Goal: Contribute content: Add original content to the website for others to see

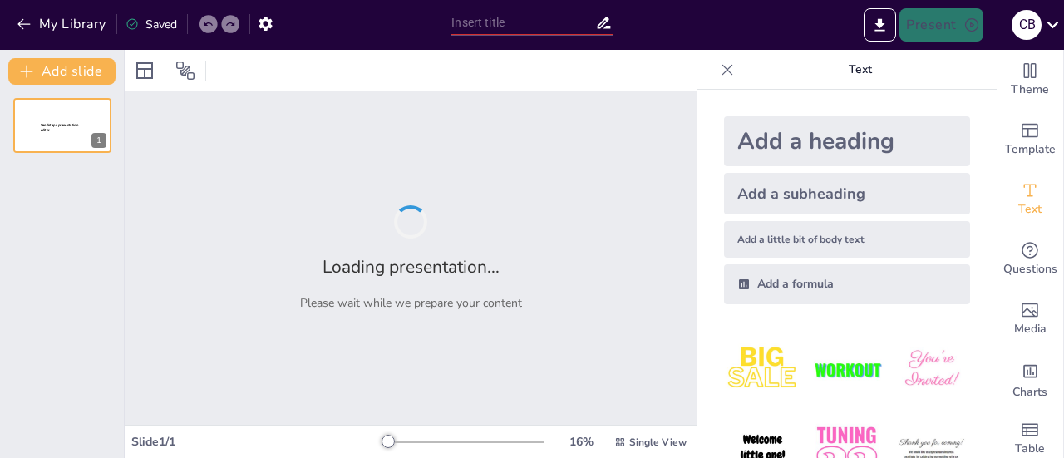
type input "Imported Proyecto NC.pptx"
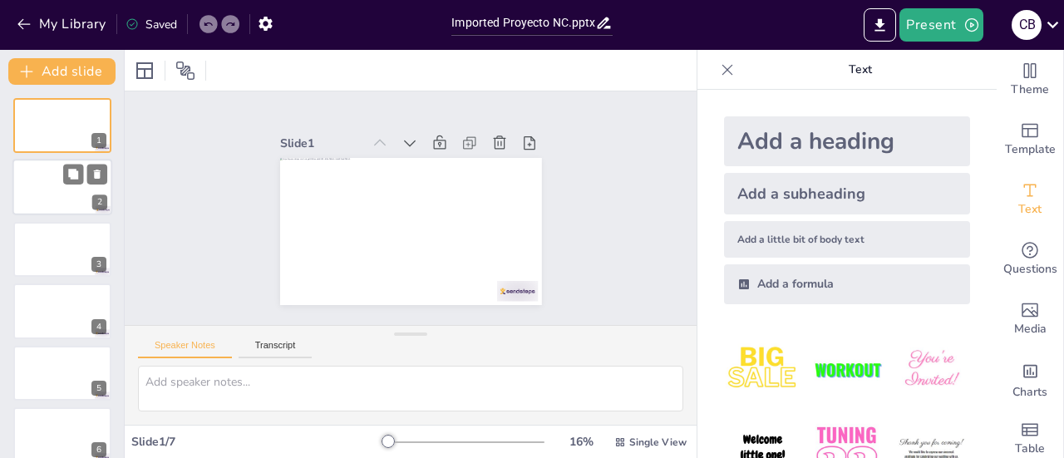
click at [81, 194] on div at bounding box center [62, 188] width 100 height 57
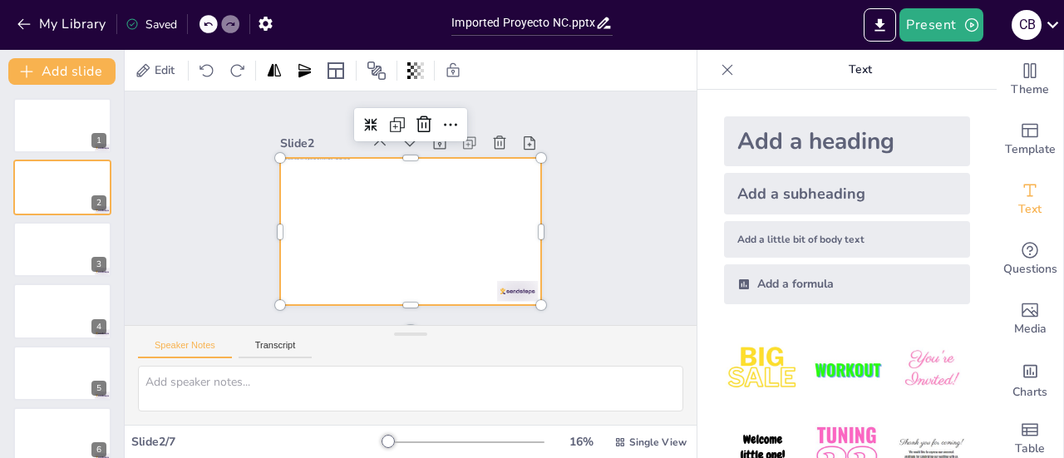
click at [337, 240] on div at bounding box center [403, 230] width 294 height 221
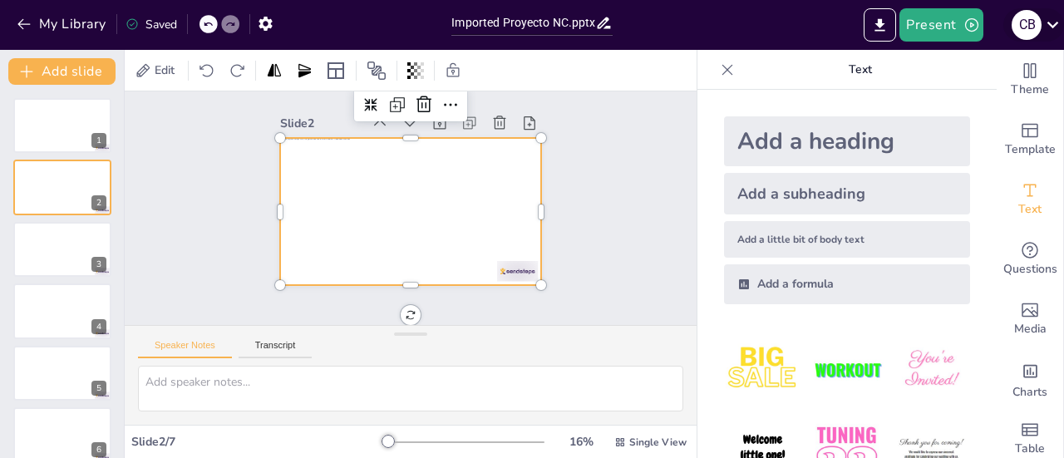
click at [1047, 22] on icon at bounding box center [1053, 25] width 12 height 7
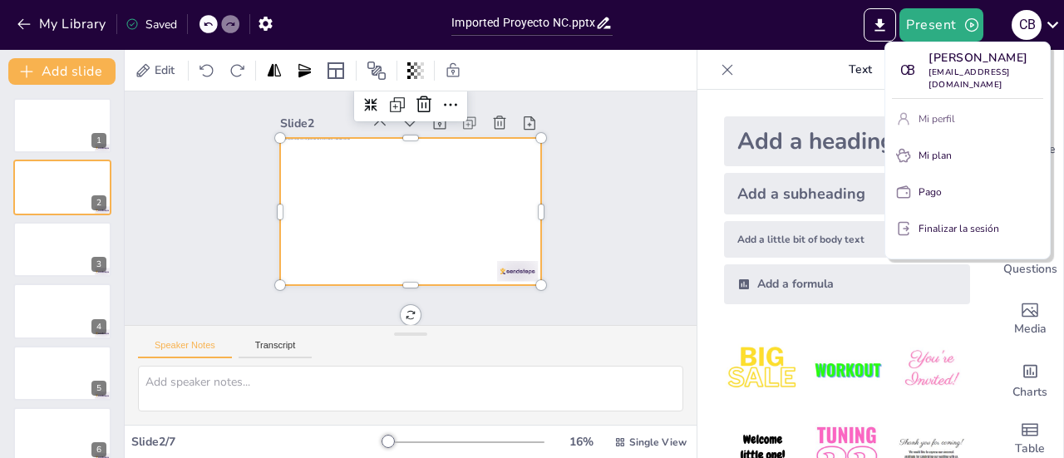
click at [969, 121] on button "Mi perfil" at bounding box center [967, 119] width 151 height 27
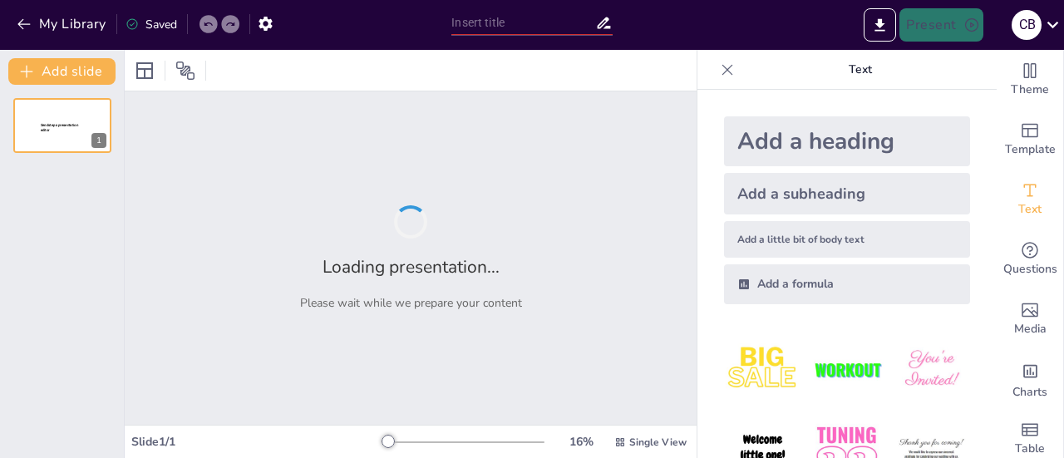
type input "Imported Proyecto NC.pptx"
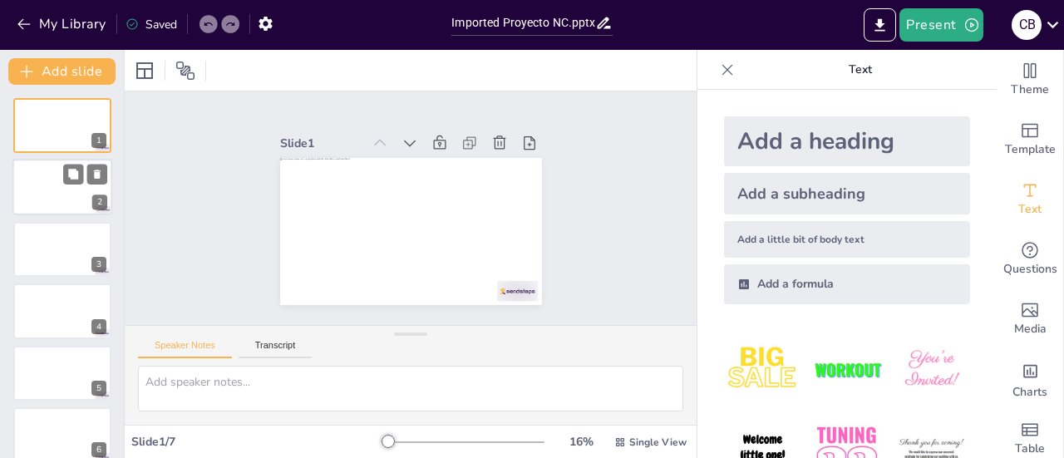
click at [46, 201] on div at bounding box center [62, 188] width 100 height 57
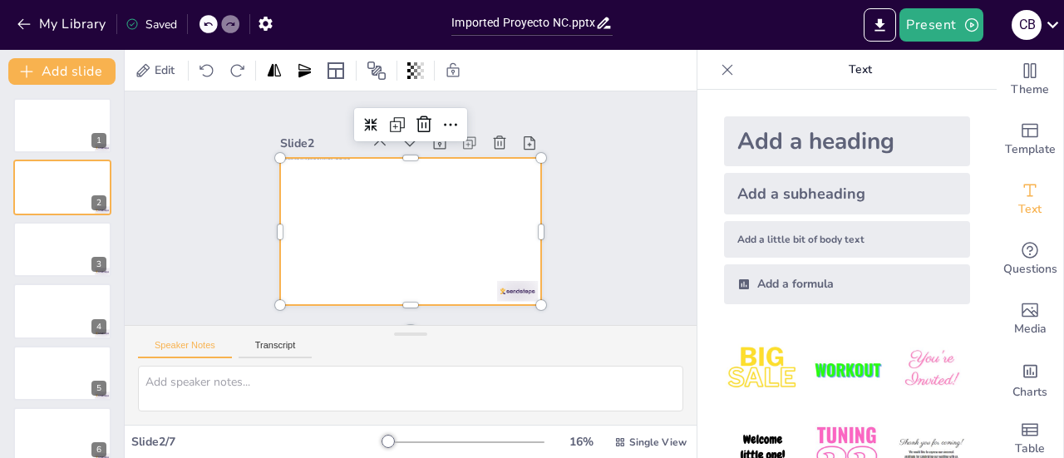
click at [438, 233] on div at bounding box center [401, 229] width 298 height 241
click at [438, 233] on div at bounding box center [391, 222] width 273 height 298
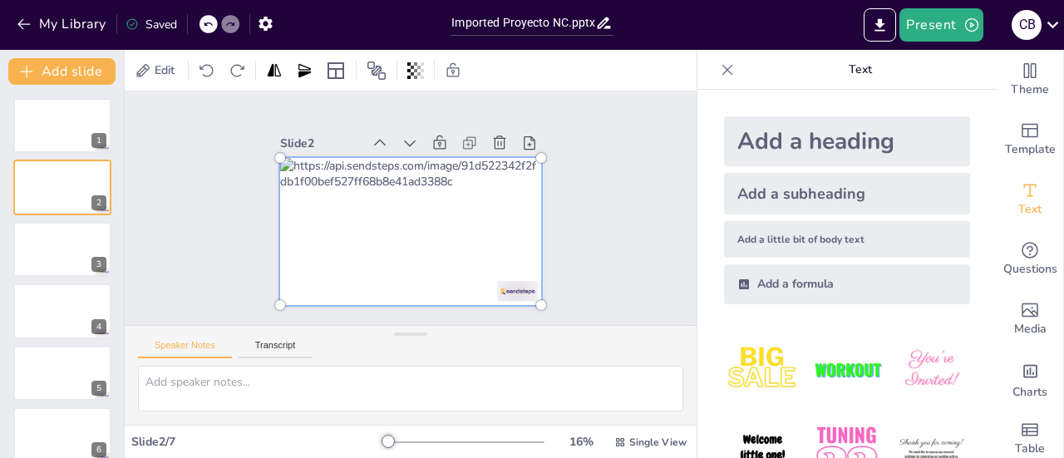
click at [438, 233] on div at bounding box center [398, 228] width 327 height 285
click at [438, 233] on div at bounding box center [403, 230] width 319 height 246
click at [438, 233] on div at bounding box center [398, 228] width 327 height 285
click at [438, 233] on div at bounding box center [403, 230] width 319 height 246
click at [446, 189] on div at bounding box center [397, 226] width 326 height 301
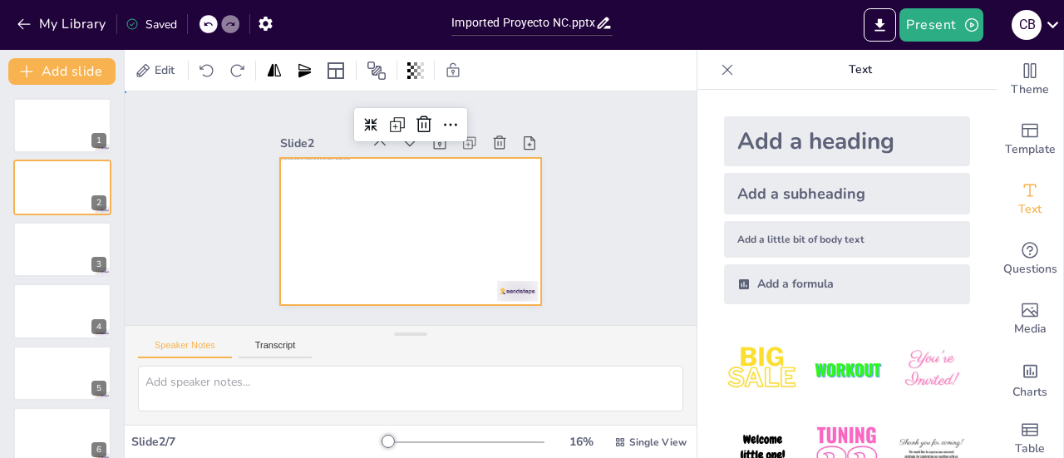
click at [612, 190] on div "Slide 1 Slide 2 Slide 3 Slide 4 Slide 5 Slide 6 Slide 7" at bounding box center [410, 208] width 616 height 399
click at [304, 224] on div at bounding box center [403, 230] width 294 height 221
click at [436, 125] on icon at bounding box center [448, 133] width 25 height 25
click at [443, 230] on div at bounding box center [403, 230] width 294 height 221
click at [443, 230] on div at bounding box center [403, 230] width 294 height 220
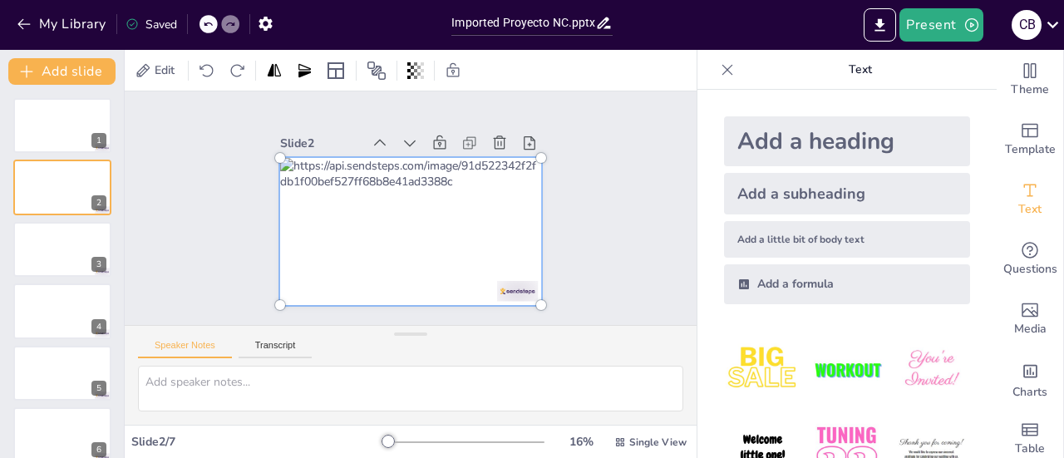
click at [443, 230] on div at bounding box center [406, 231] width 310 height 222
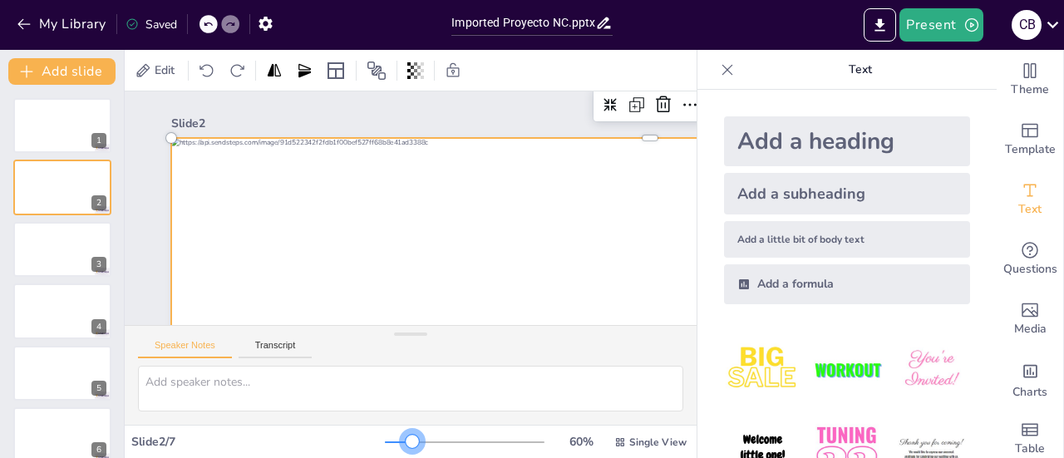
click at [401, 441] on div at bounding box center [465, 442] width 160 height 13
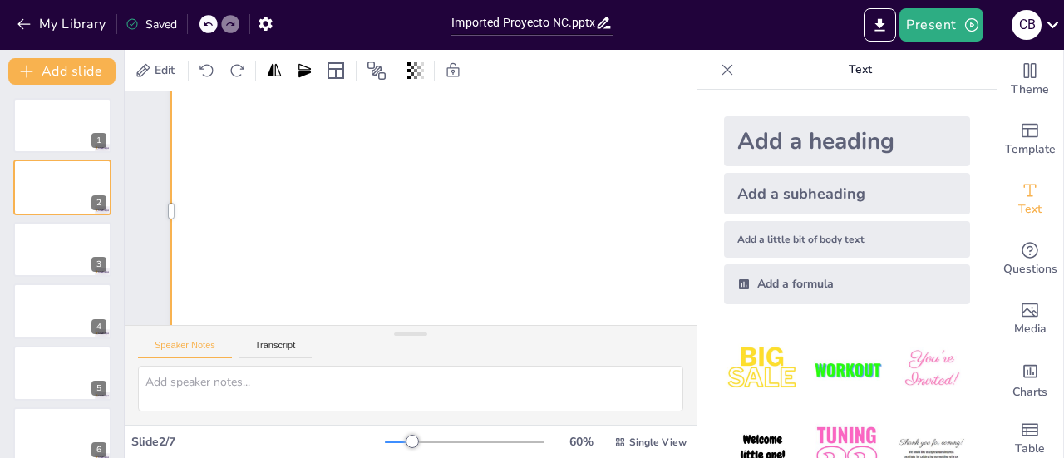
scroll to position [233, 0]
click at [308, 182] on div at bounding box center [649, 250] width 1077 height 808
click at [248, 214] on div at bounding box center [297, 421] width 998 height 1091
click at [248, 214] on div at bounding box center [649, 250] width 1077 height 808
click at [248, 214] on div at bounding box center [635, 298] width 1099 height 945
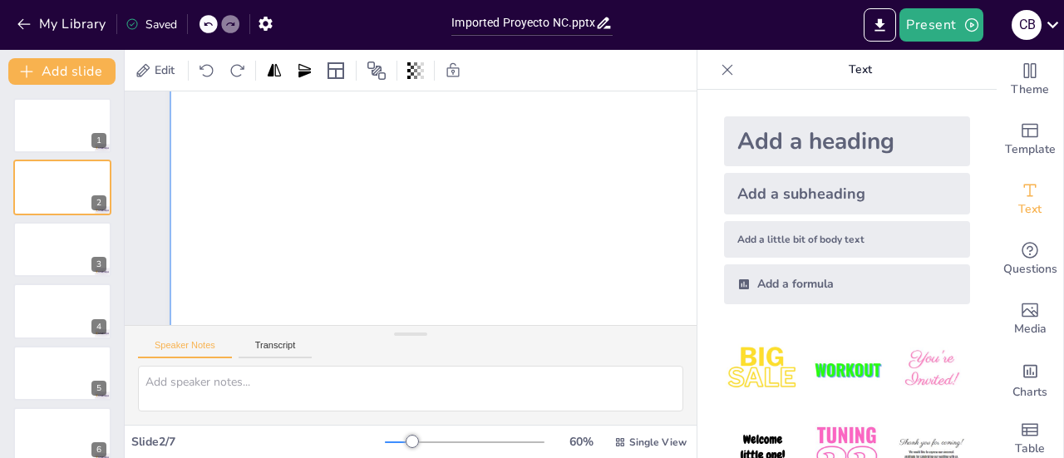
click at [248, 214] on div at bounding box center [652, 225] width 1072 height 750
click at [248, 214] on div at bounding box center [633, 298] width 1125 height 972
click at [248, 214] on div at bounding box center [643, 275] width 1120 height 908
click at [248, 214] on div at bounding box center [652, 199] width 1031 height 657
click at [248, 214] on div at bounding box center [643, 274] width 1120 height 908
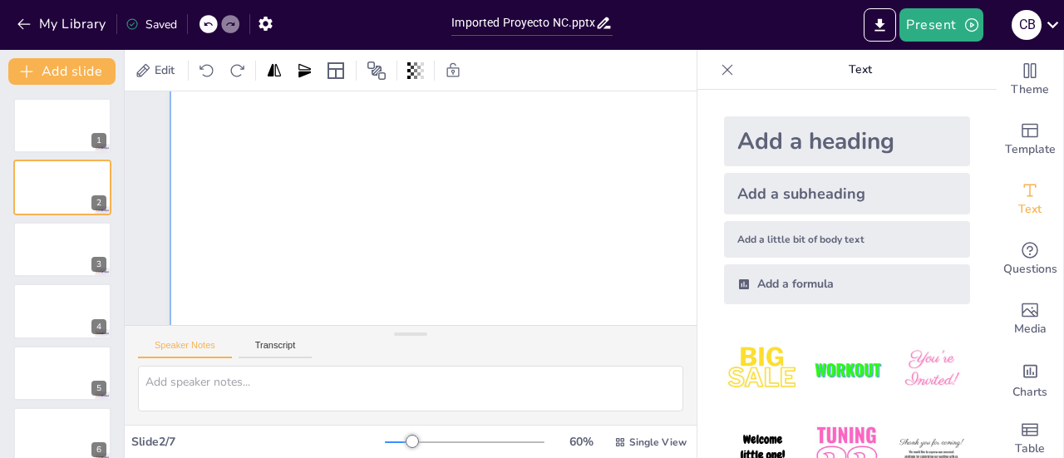
click at [248, 214] on div at bounding box center [237, 376] width 1119 height 1026
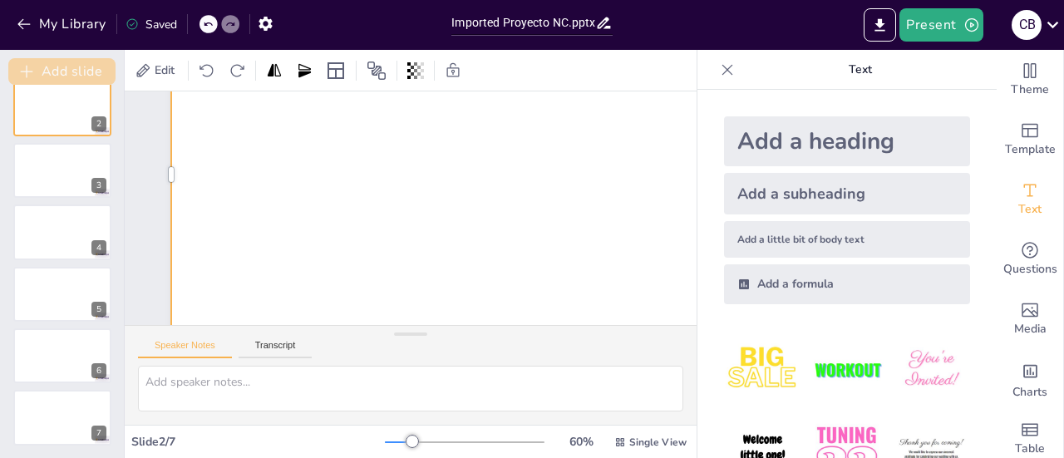
click at [79, 66] on button "Add slide" at bounding box center [61, 71] width 107 height 27
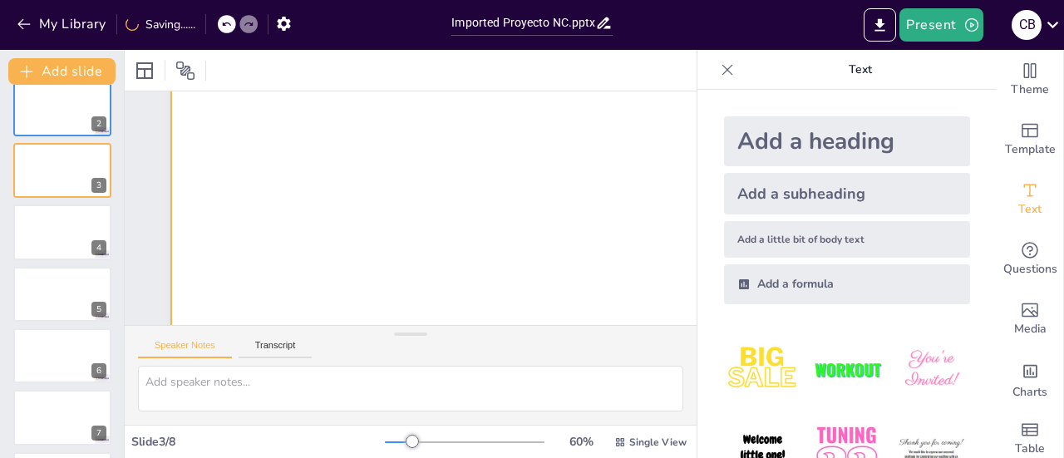
click at [265, 177] on div at bounding box center [635, 298] width 1099 height 945
click at [268, 180] on div at bounding box center [635, 298] width 1099 height 945
click at [382, 147] on div at bounding box center [635, 298] width 1099 height 945
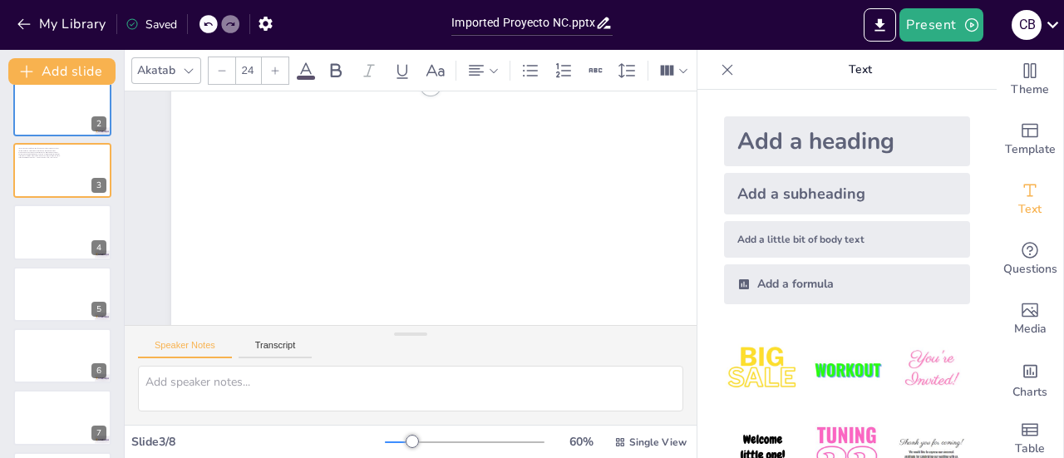
scroll to position [0, 0]
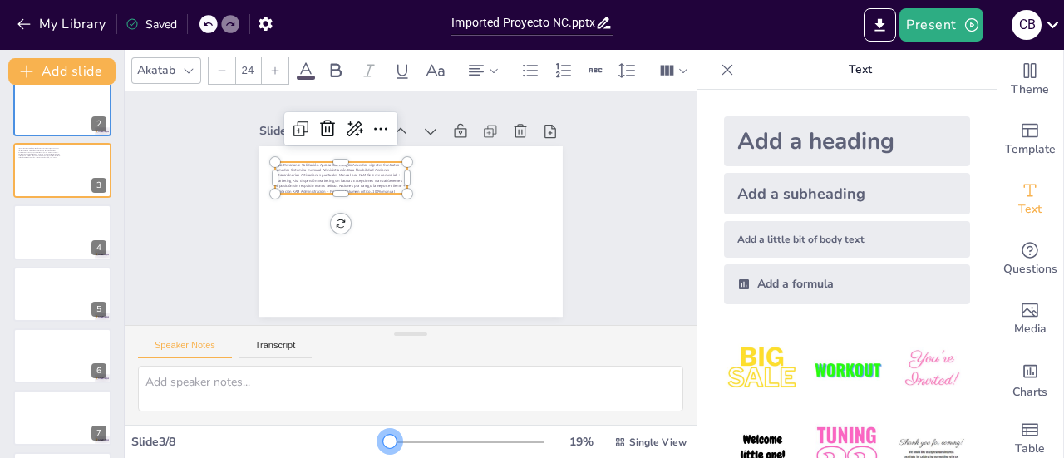
click at [385, 441] on div at bounding box center [387, 442] width 5 height 2
click at [361, 129] on icon at bounding box center [372, 118] width 23 height 23
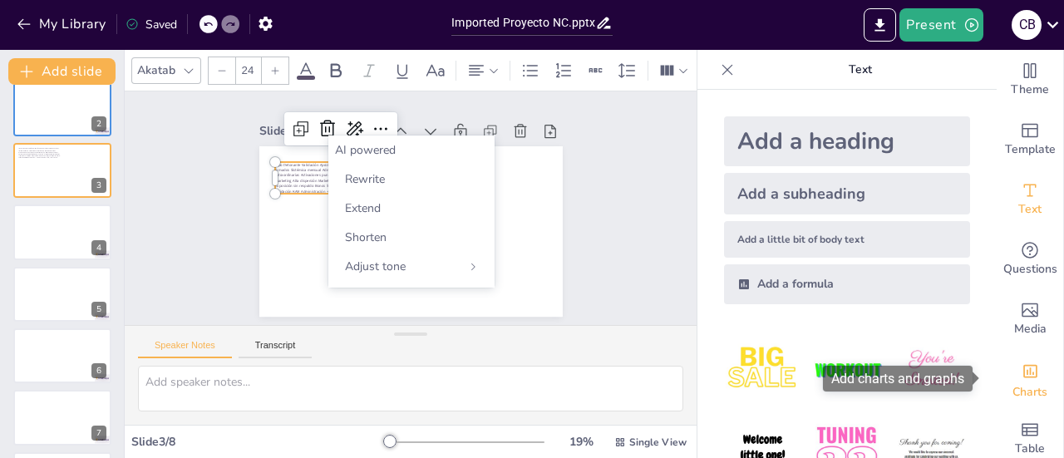
click at [1023, 375] on icon "Add charts and graphs" at bounding box center [1030, 371] width 14 height 13
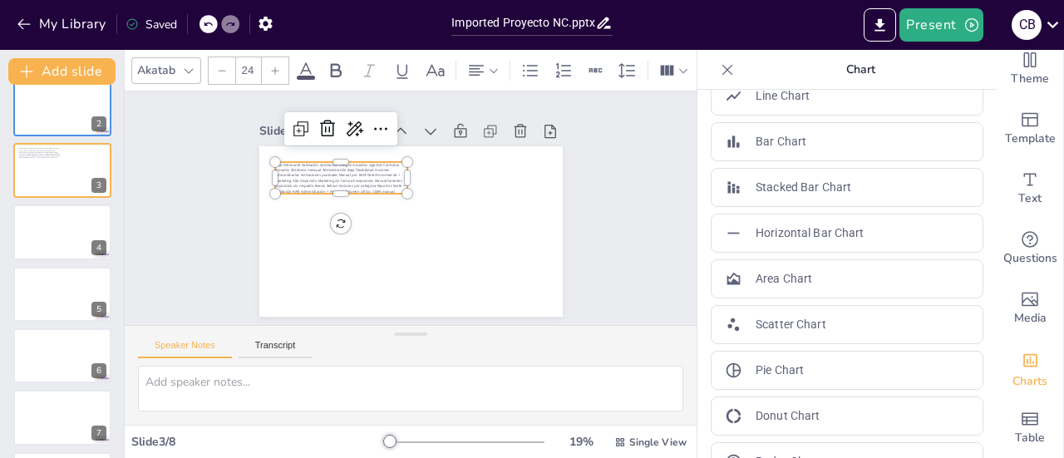
scroll to position [38, 0]
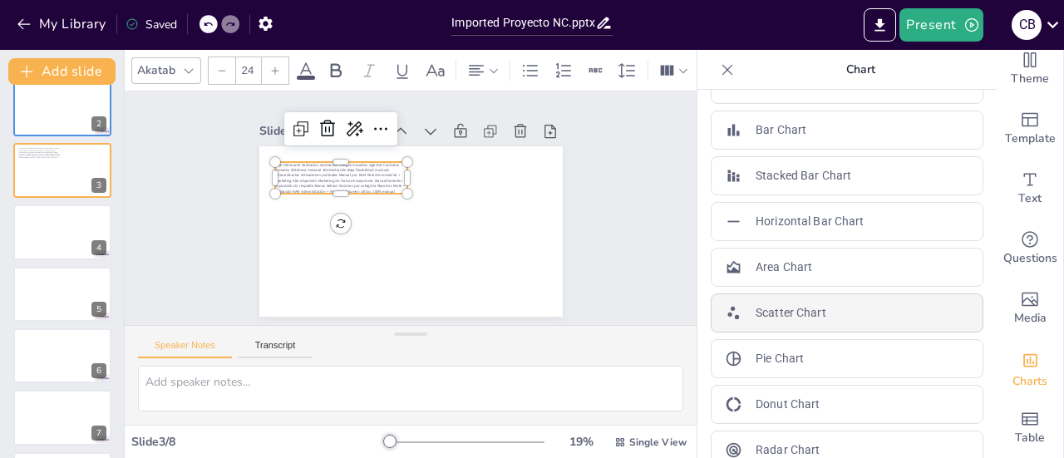
click at [804, 310] on p "Scatter Chart" at bounding box center [791, 312] width 71 height 17
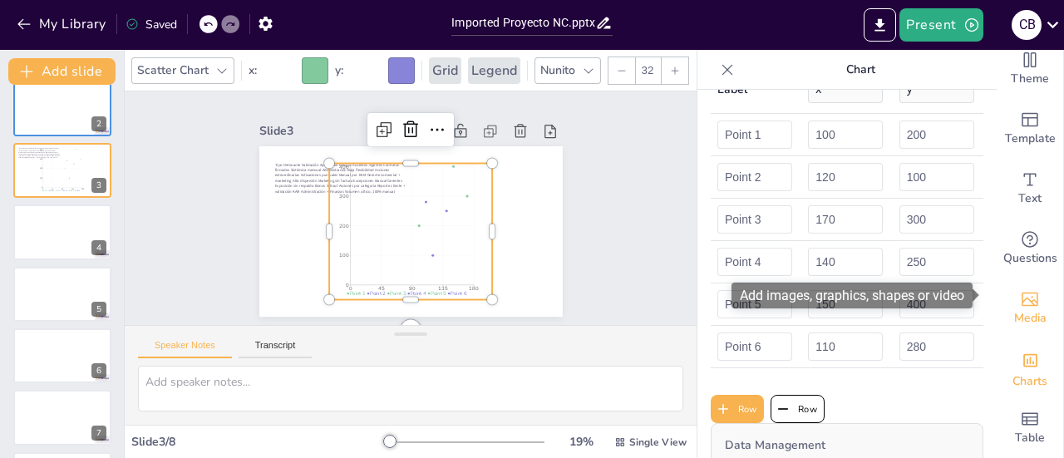
click at [1020, 289] on icon "Add images, graphics, shapes or video" at bounding box center [1030, 299] width 20 height 20
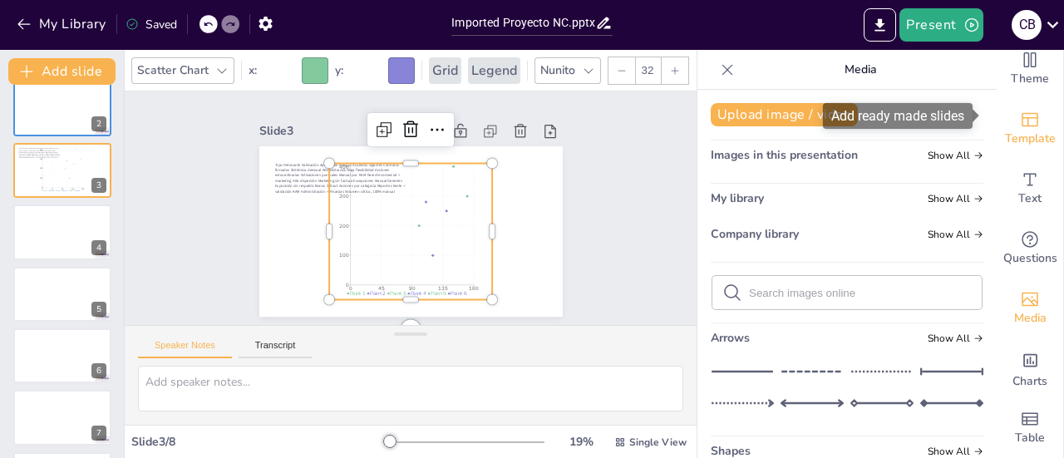
click at [1019, 130] on span "Template" at bounding box center [1030, 139] width 51 height 18
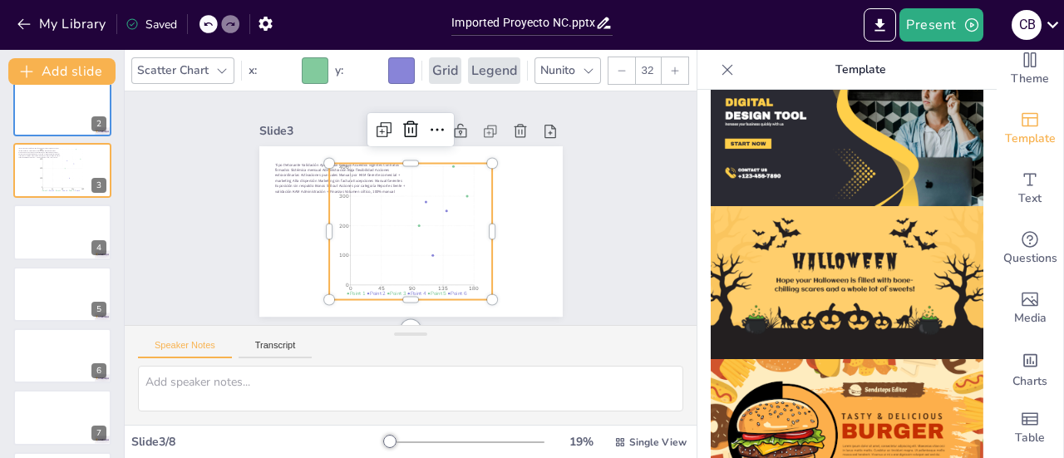
scroll to position [1742, 0]
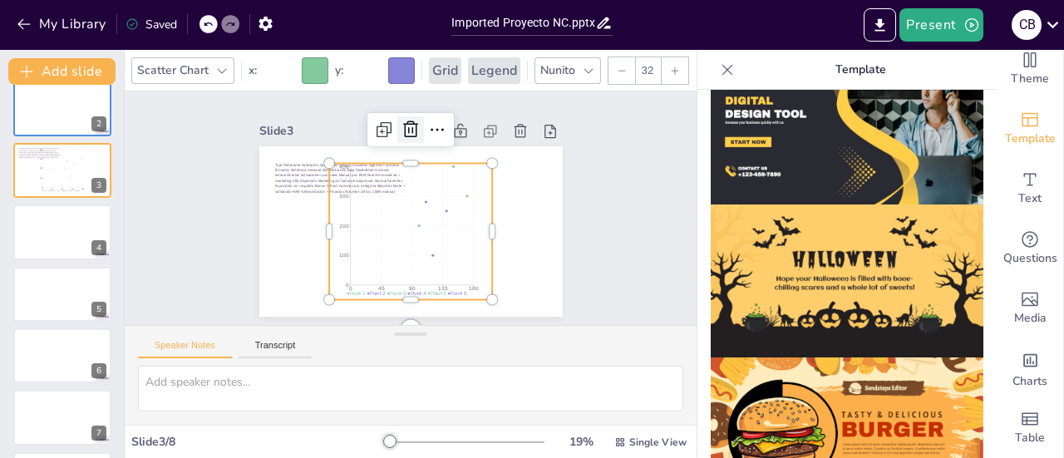
click at [429, 124] on icon at bounding box center [442, 137] width 27 height 27
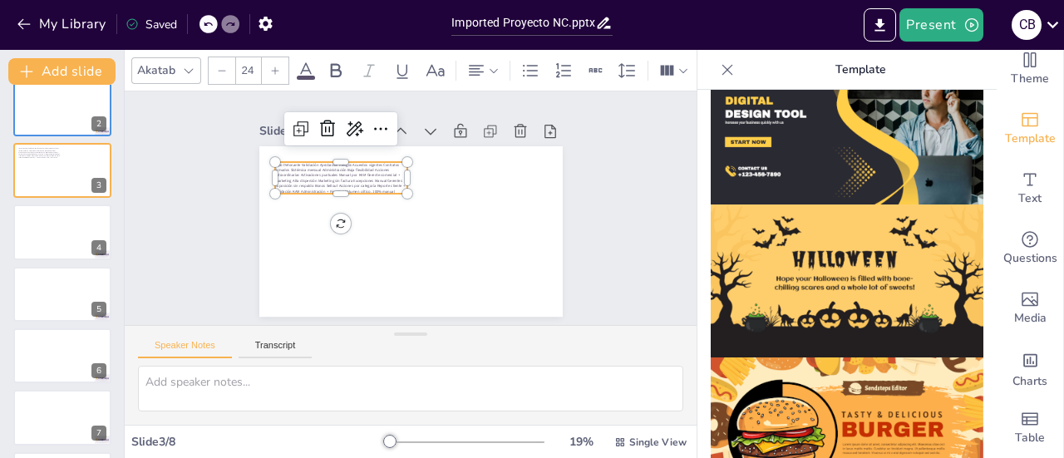
click at [283, 183] on span "Tipo Detonante Validación Aprobación Riesgos Acuerdos vigentes Contratos firmad…" at bounding box center [345, 163] width 129 height 56
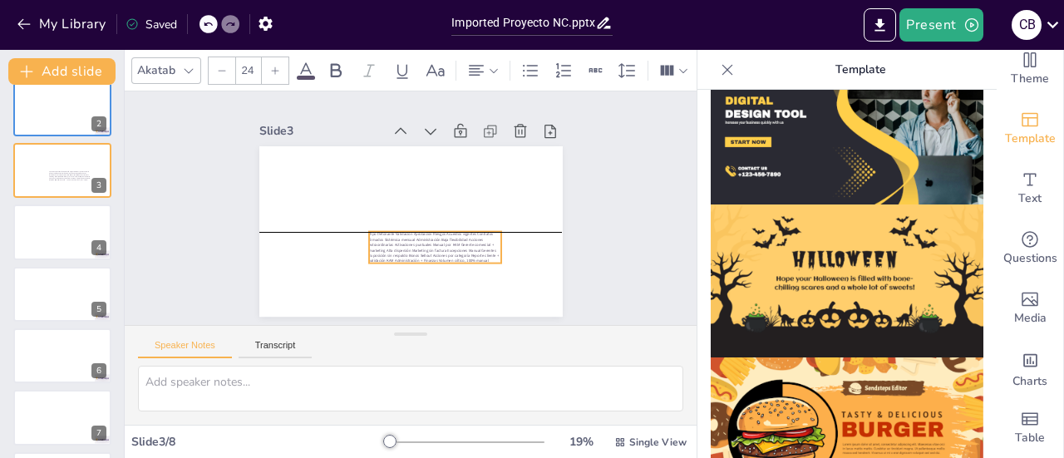
drag, startPoint x: 293, startPoint y: 185, endPoint x: 386, endPoint y: 253, distance: 116.0
click at [386, 253] on span "Tipo Detonante Validación Aprobación Riesgos Acuerdos vigentes Contratos firmad…" at bounding box center [418, 251] width 128 height 67
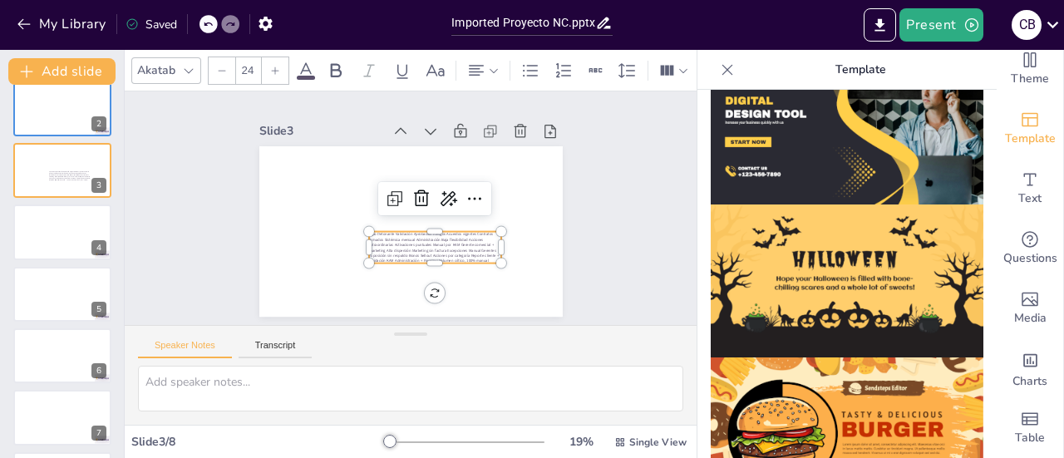
scroll to position [0, 0]
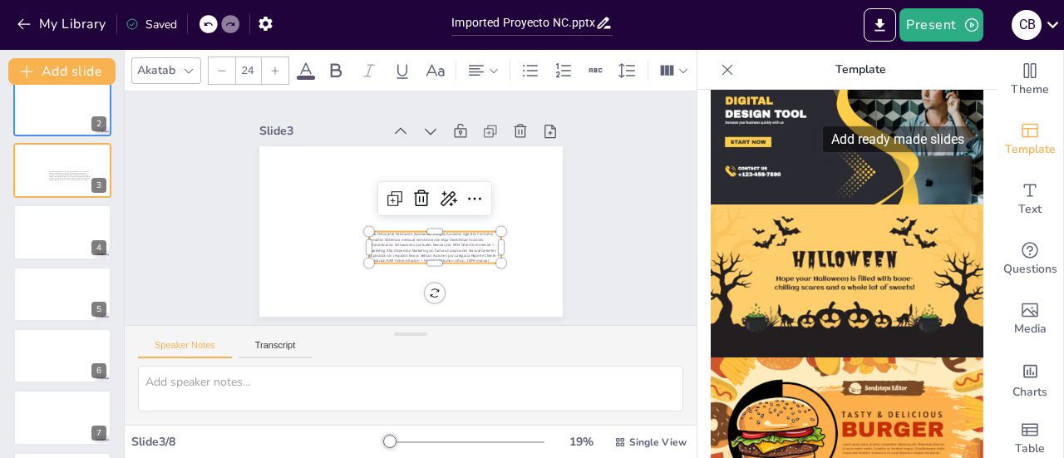
click at [1025, 139] on icon "Add ready made slides" at bounding box center [1030, 131] width 20 height 20
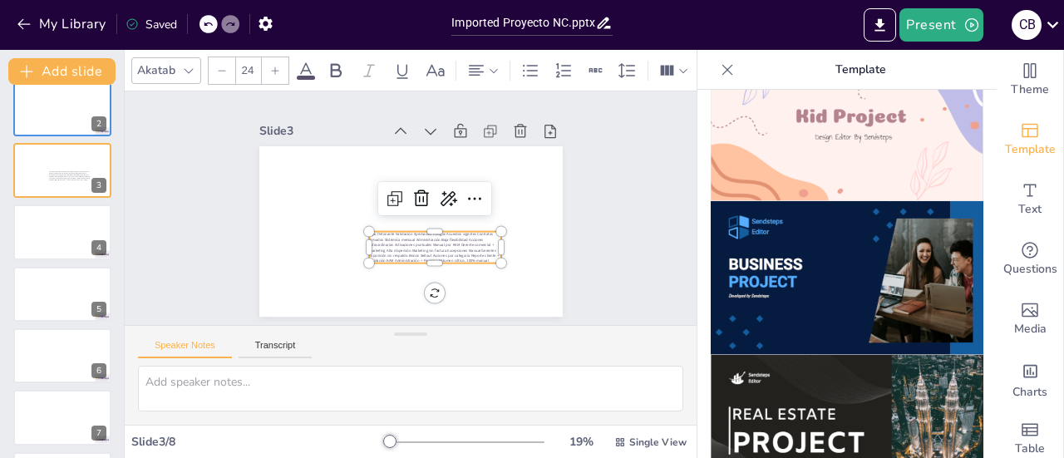
scroll to position [1297, 0]
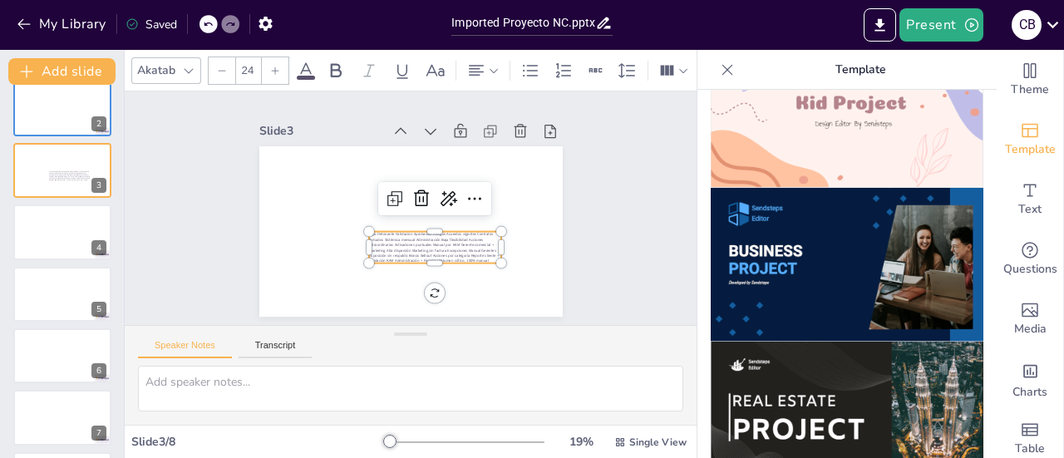
click at [864, 192] on img at bounding box center [847, 265] width 273 height 154
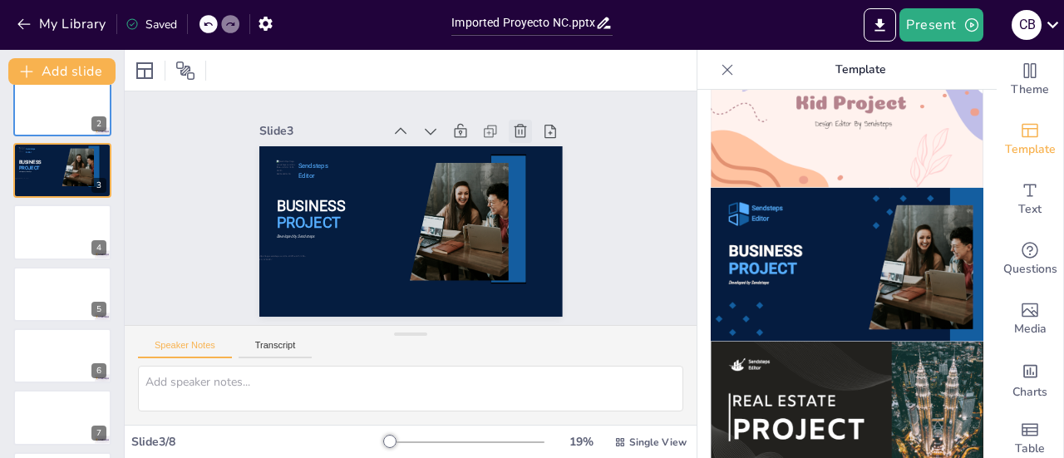
click at [534, 199] on icon at bounding box center [545, 210] width 23 height 23
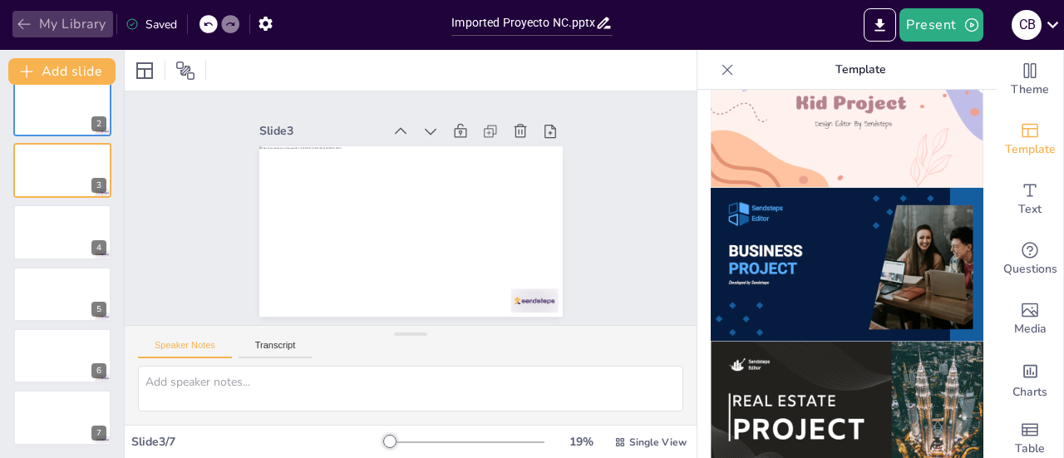
click at [70, 25] on button "My Library" at bounding box center [62, 24] width 101 height 27
